Goal: Check status: Check status

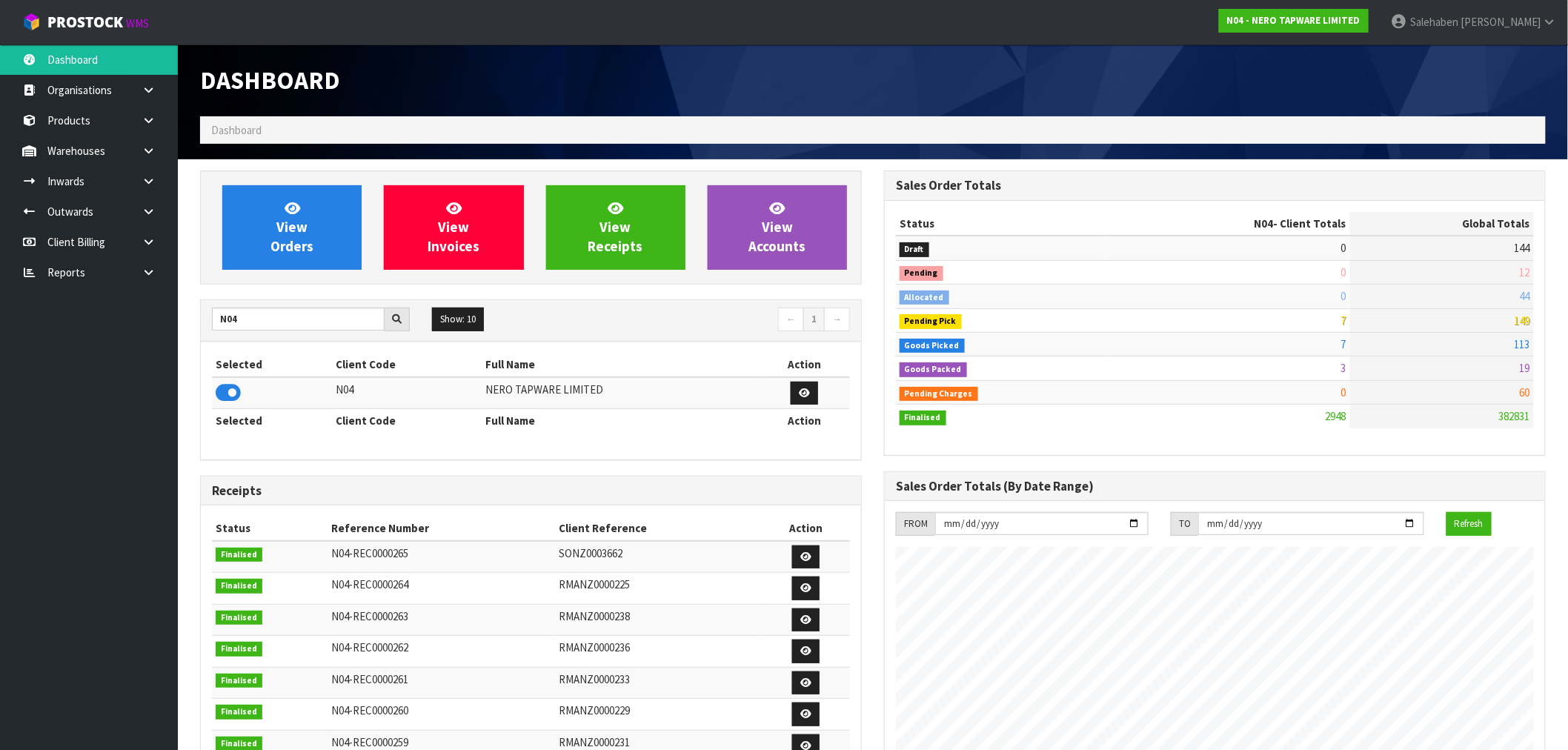
scroll to position [1123, 684]
drag, startPoint x: 257, startPoint y: 322, endPoint x: 183, endPoint y: 334, distance: 75.0
click at [183, 334] on section "View Orders View Invoices View Receipts View Accounts N04 Show: 10 5 10 25 50 ←…" at bounding box center [873, 732] width 1390 height 1145
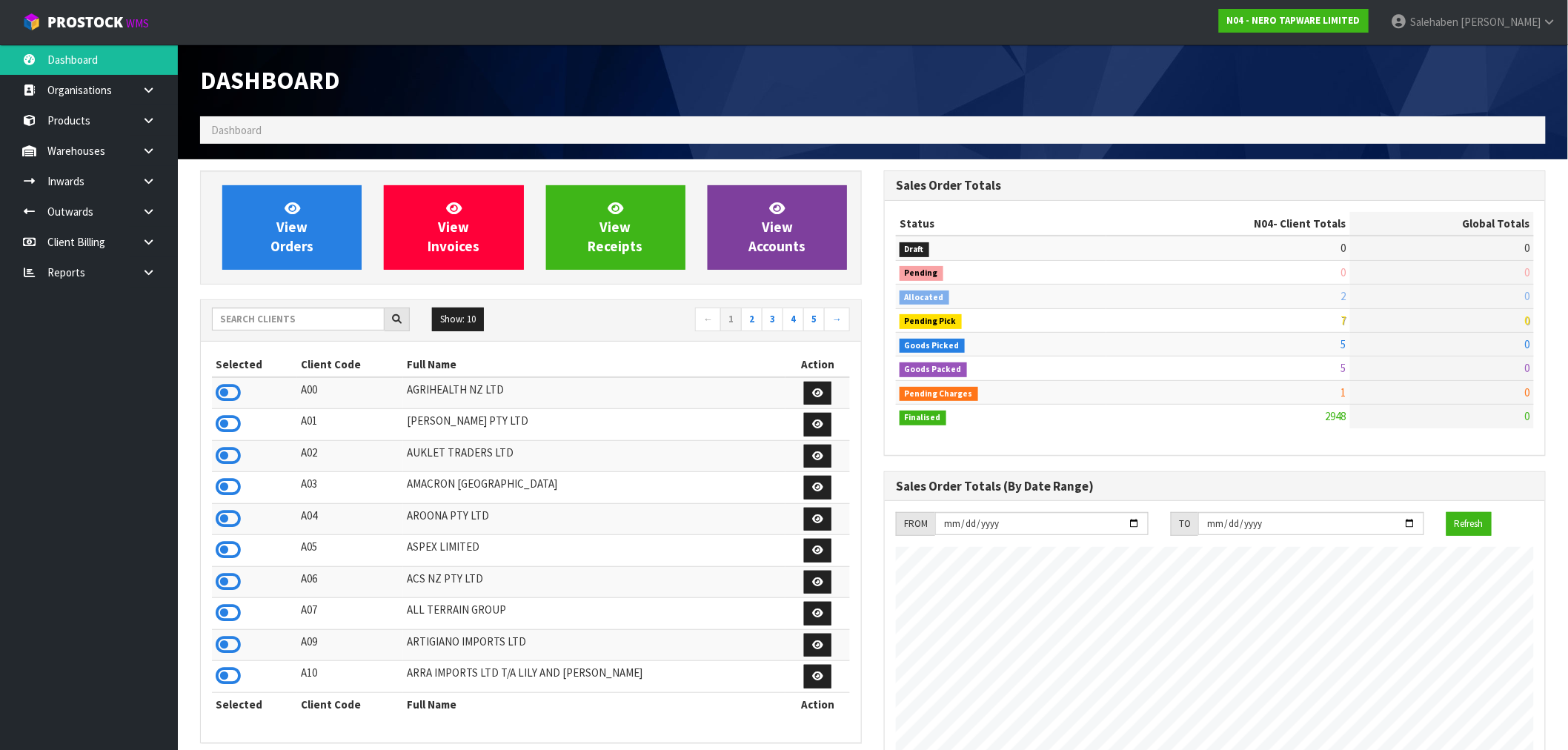
scroll to position [1123, 684]
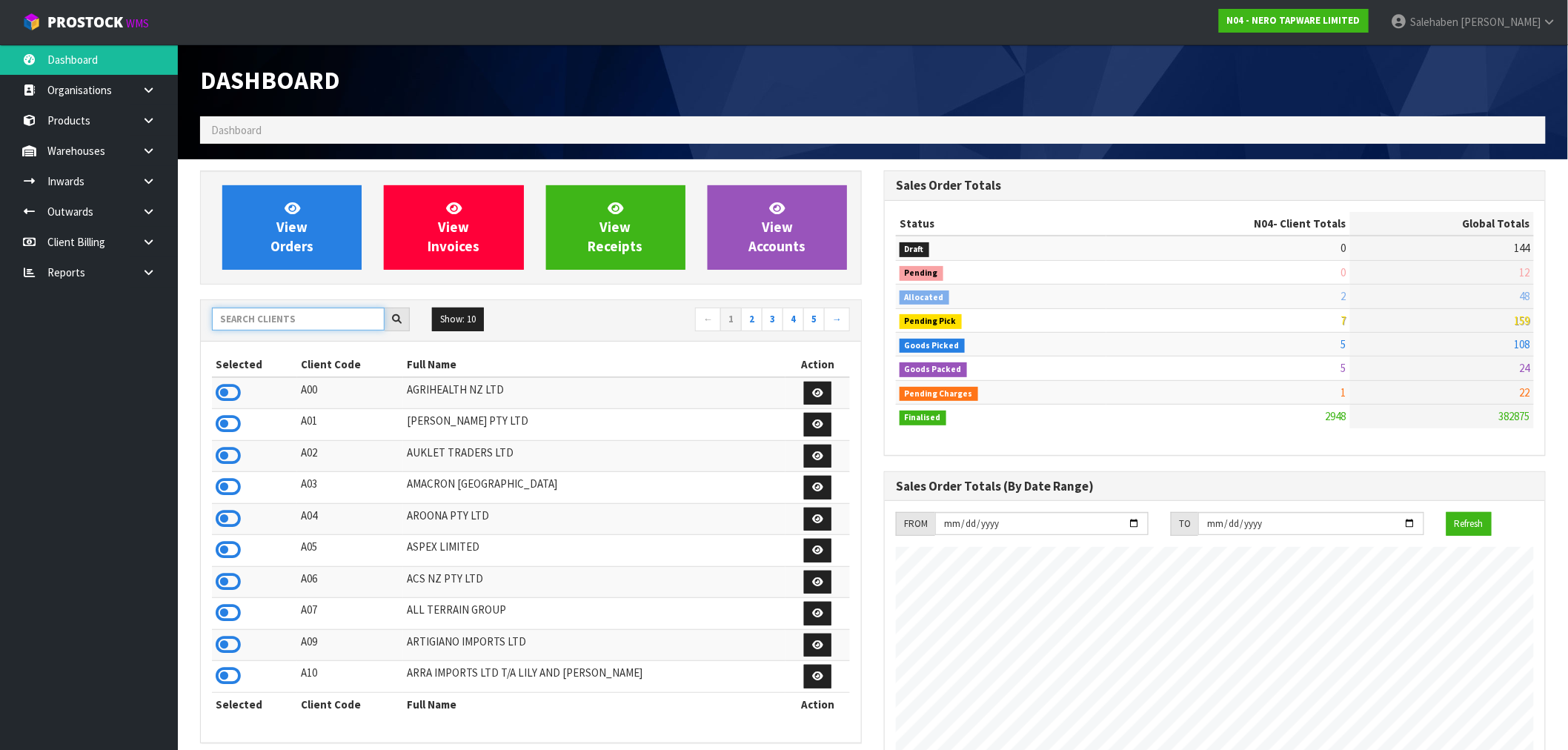
click at [305, 321] on input "text" at bounding box center [298, 319] width 173 height 23
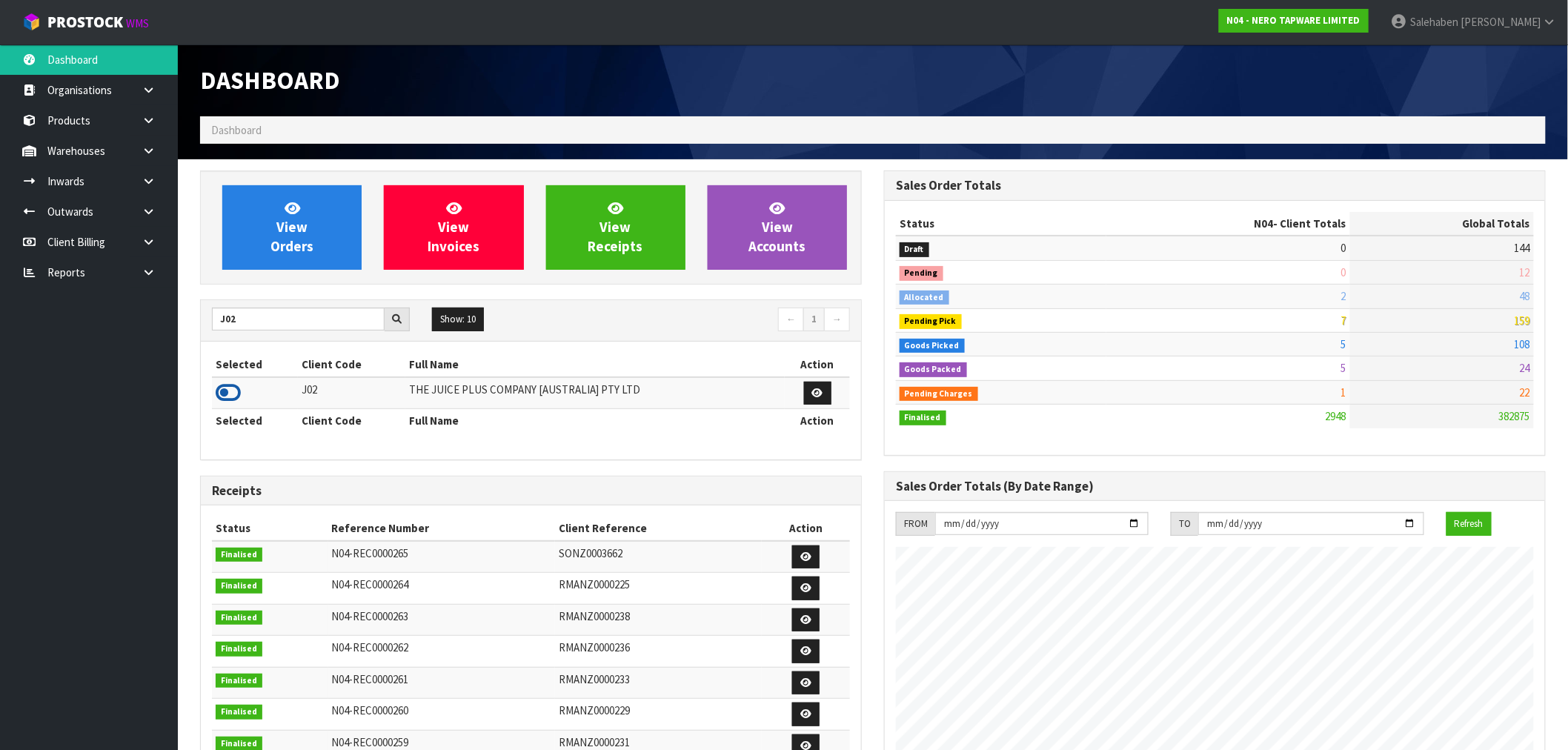
click at [223, 399] on icon at bounding box center [228, 392] width 25 height 22
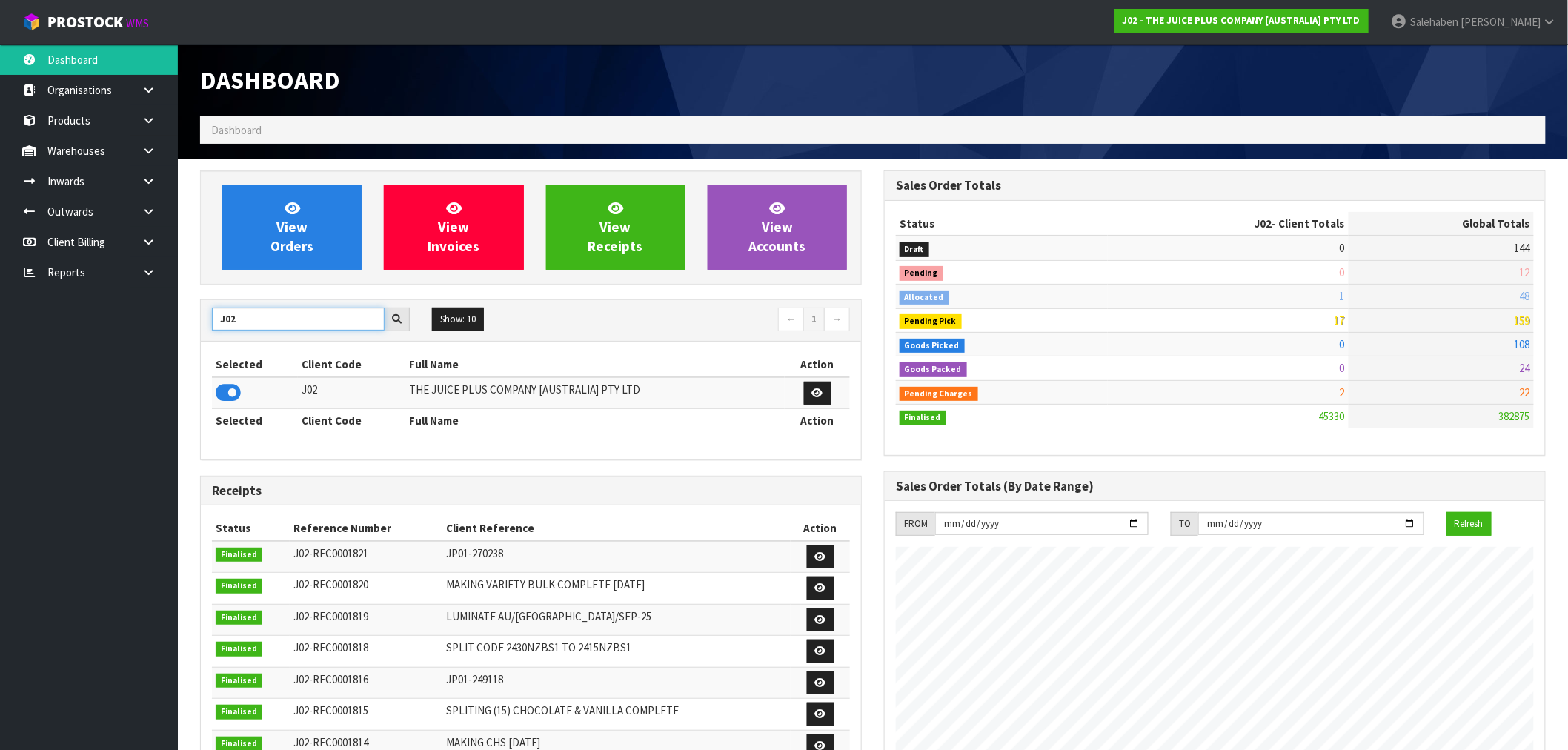
click at [218, 321] on input "J02" at bounding box center [298, 319] width 173 height 23
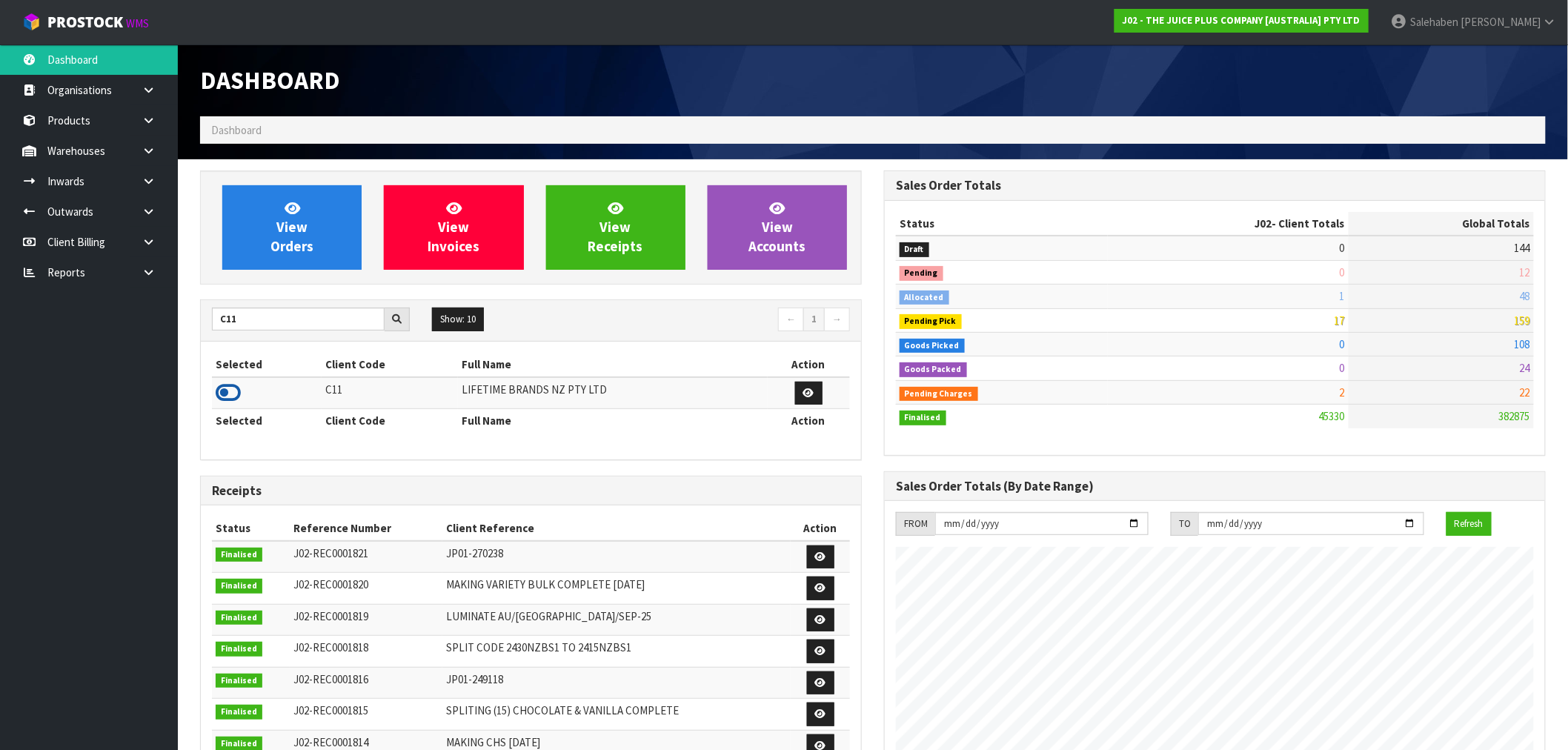
click at [235, 395] on icon at bounding box center [228, 392] width 25 height 22
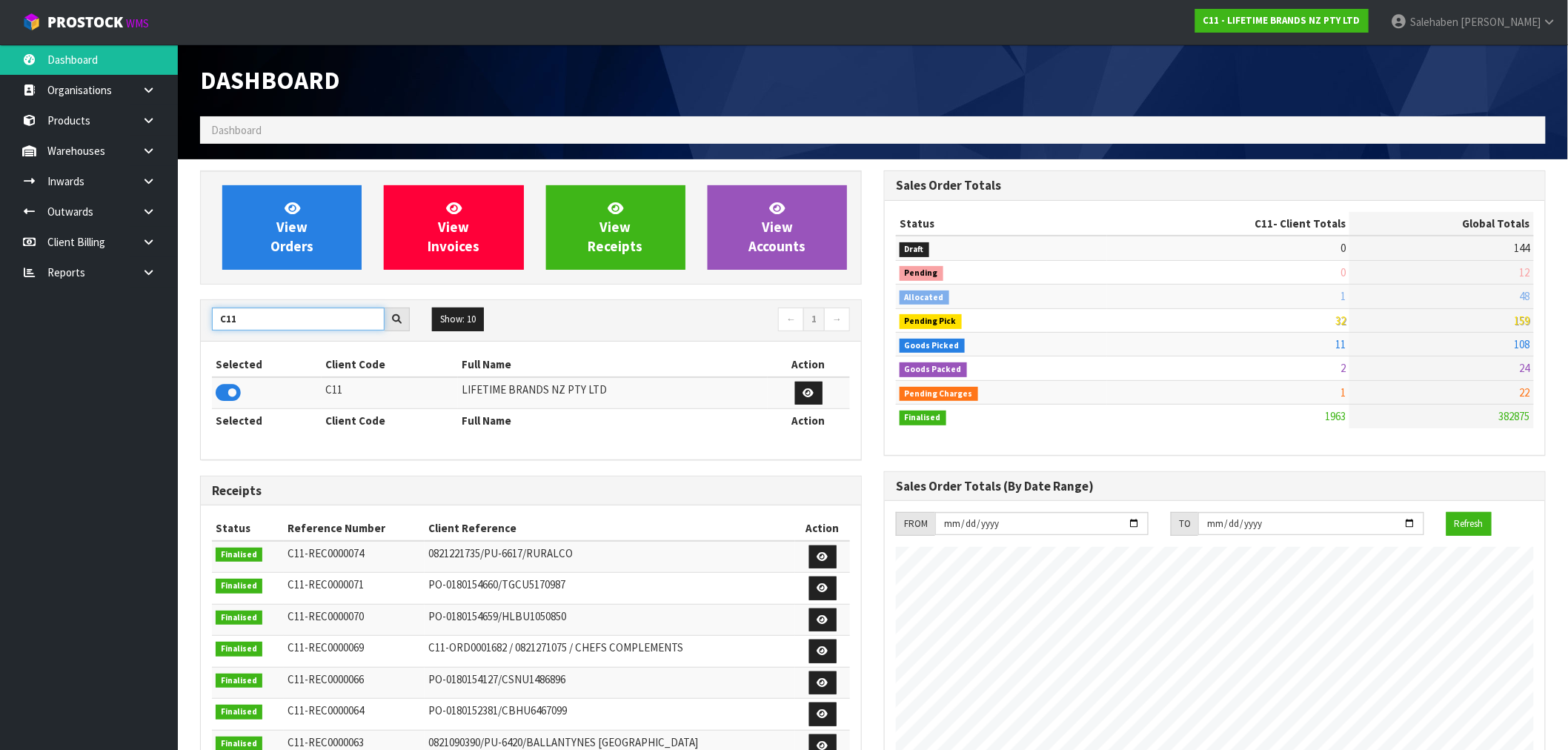
drag, startPoint x: 253, startPoint y: 323, endPoint x: 156, endPoint y: 337, distance: 98.0
click at [169, 336] on body "Toggle navigation ProStock WMS C11 - LIFETIME BRANDS NZ PTY LTD [PERSON_NAME] L…" at bounding box center [784, 375] width 1568 height 750
click at [227, 396] on icon at bounding box center [228, 392] width 25 height 22
drag, startPoint x: 263, startPoint y: 315, endPoint x: 194, endPoint y: 322, distance: 69.4
click at [194, 322] on div "View Orders View Invoices View Receipts View Accounts S08 Show: 10 5 10 25 50 ←…" at bounding box center [531, 600] width 684 height 861
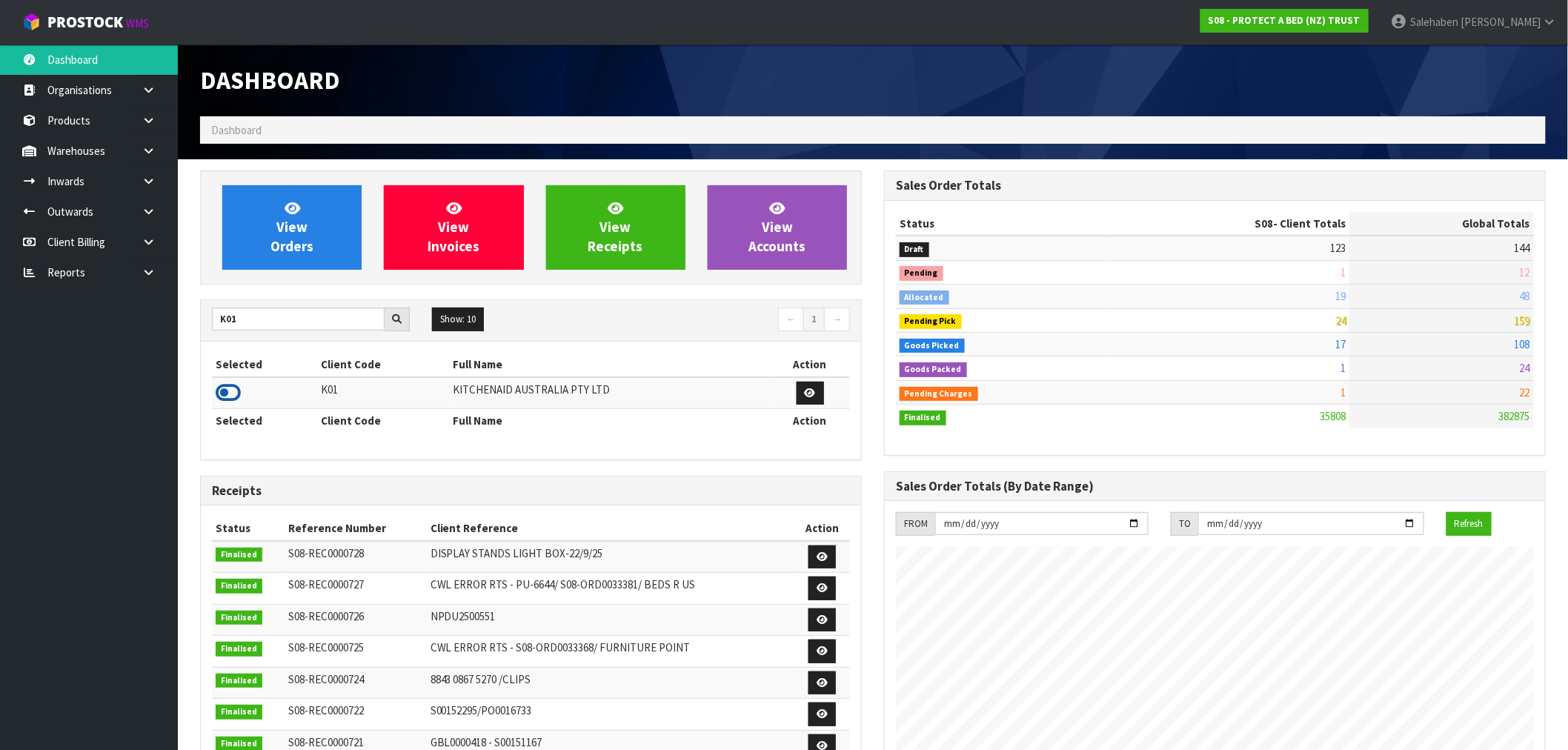
click at [224, 386] on icon at bounding box center [228, 392] width 25 height 22
drag, startPoint x: 247, startPoint y: 321, endPoint x: 201, endPoint y: 330, distance: 46.9
click at [201, 330] on div "K01" at bounding box center [310, 319] width 220 height 24
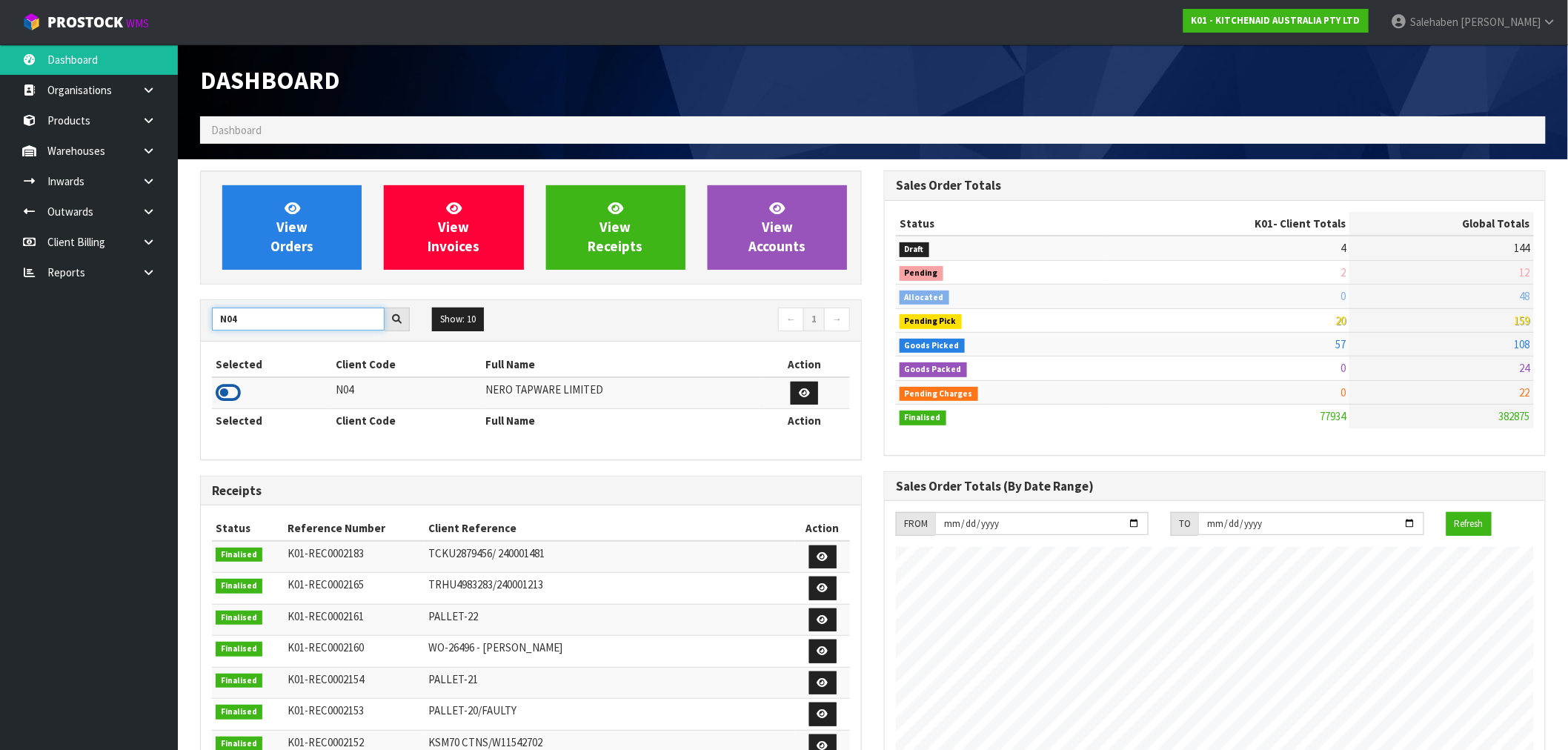
type input "N04"
click at [227, 390] on icon at bounding box center [228, 392] width 25 height 22
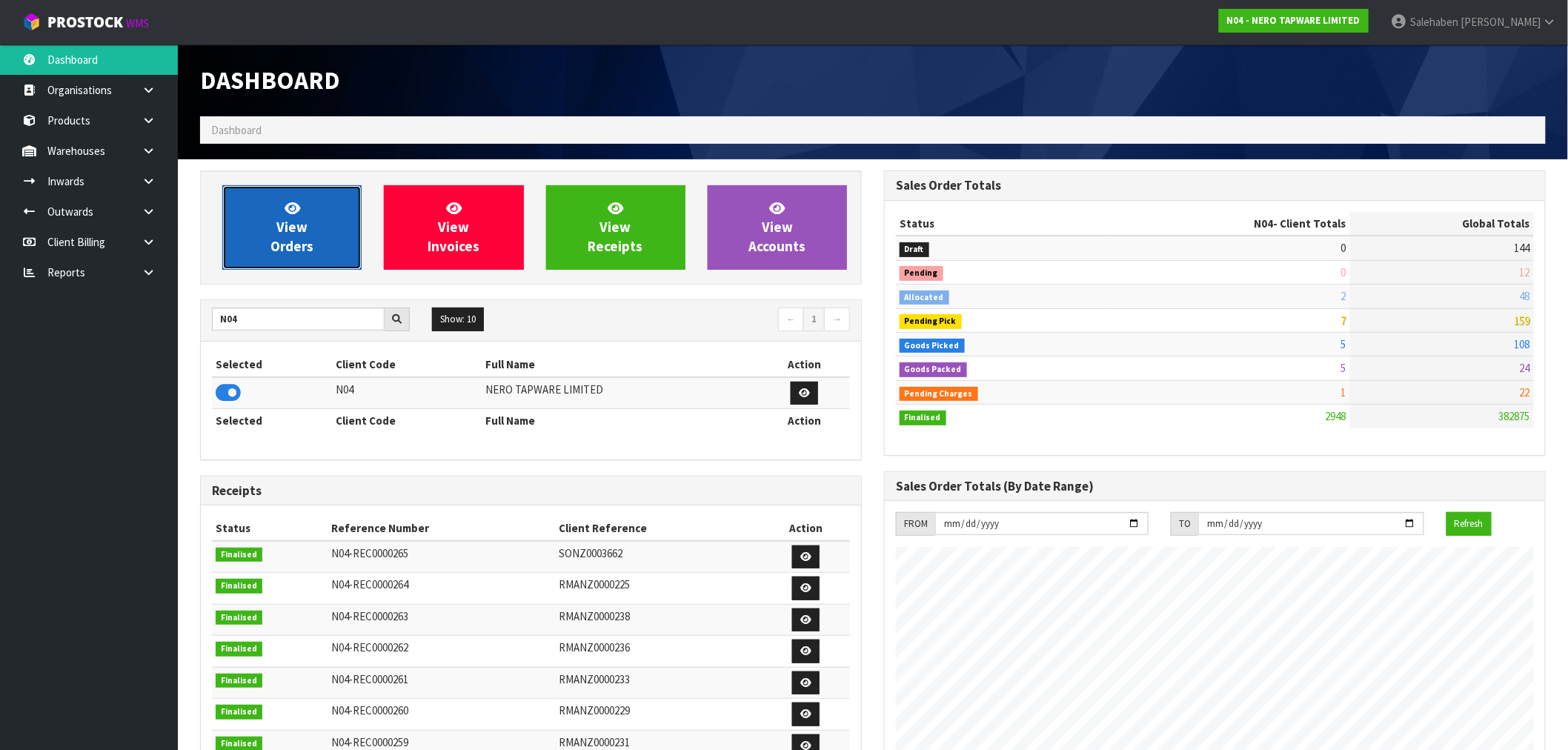
click at [282, 247] on span "View Orders" at bounding box center [291, 227] width 43 height 56
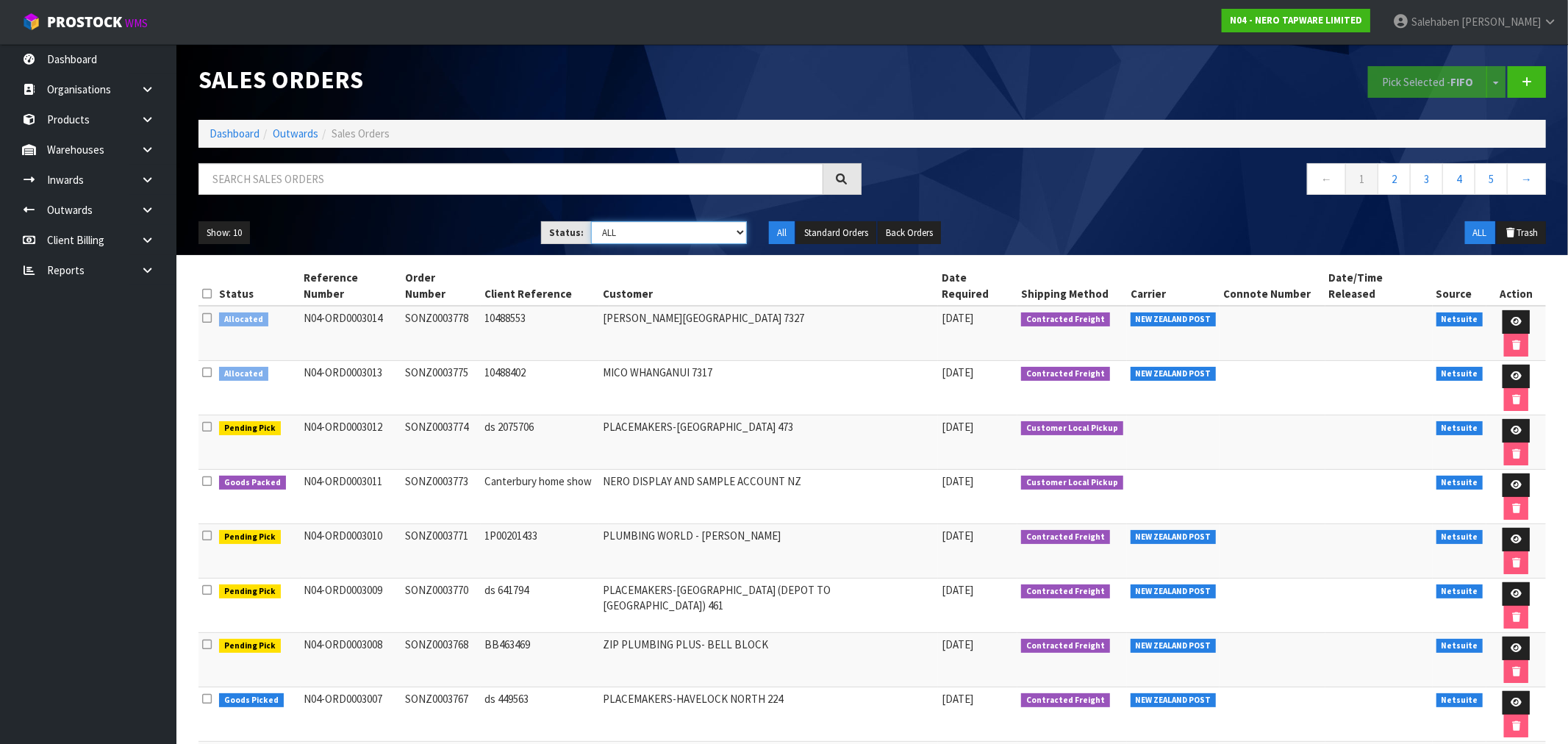
click at [620, 236] on select "Draft Pending Allocated Pending Pick Goods Picked Goods Packed Pending Charges …" at bounding box center [669, 232] width 156 height 23
select select "string:3"
click at [591, 221] on select "Draft Pending Allocated Pending Pick Goods Picked Goods Packed Pending Charges …" at bounding box center [669, 232] width 156 height 23
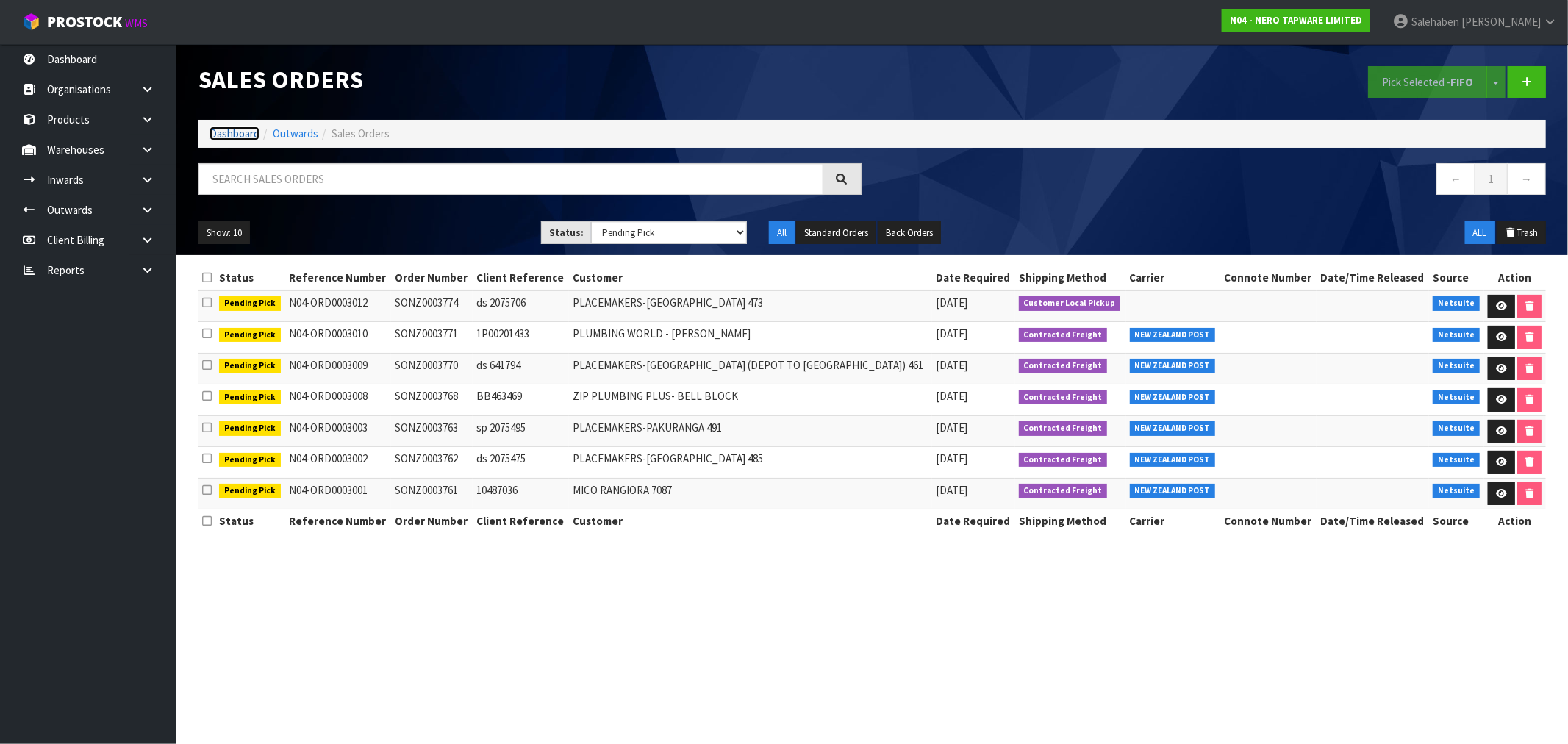
click at [224, 138] on link "Dashboard" at bounding box center [235, 133] width 50 height 14
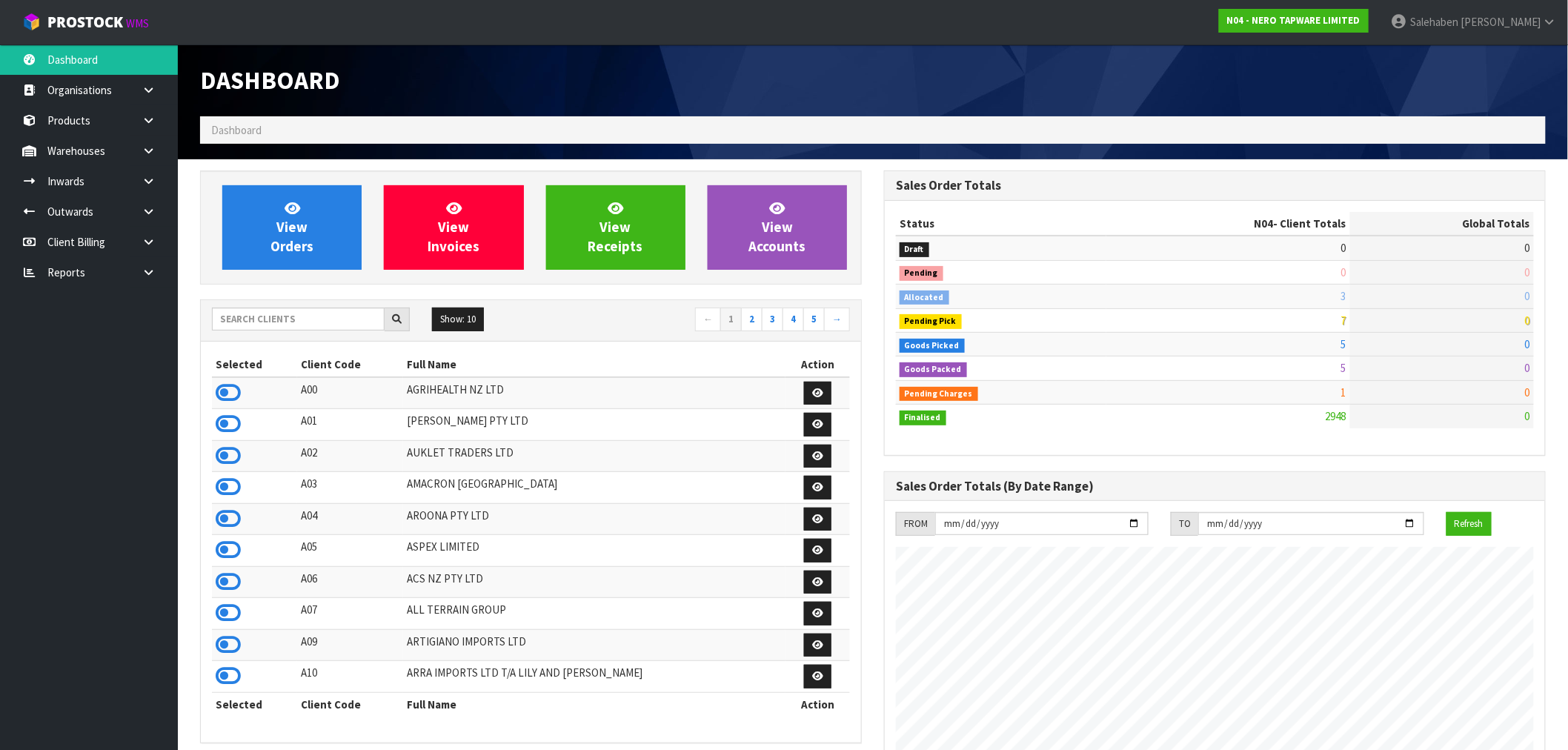
scroll to position [1123, 684]
click at [246, 319] on input "text" at bounding box center [298, 319] width 173 height 23
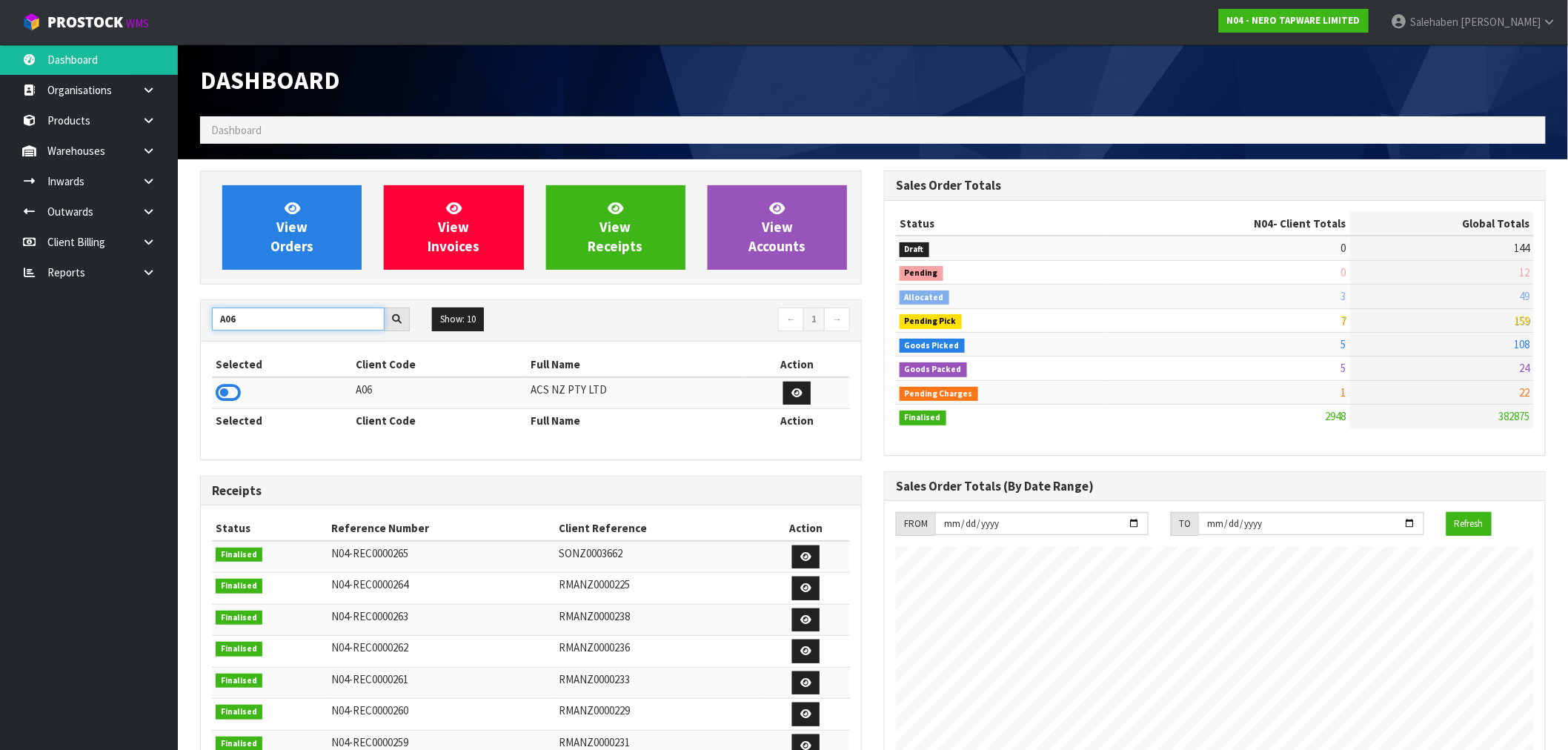
type input "A06"
click at [232, 394] on icon at bounding box center [228, 392] width 25 height 22
